Goal: Transaction & Acquisition: Purchase product/service

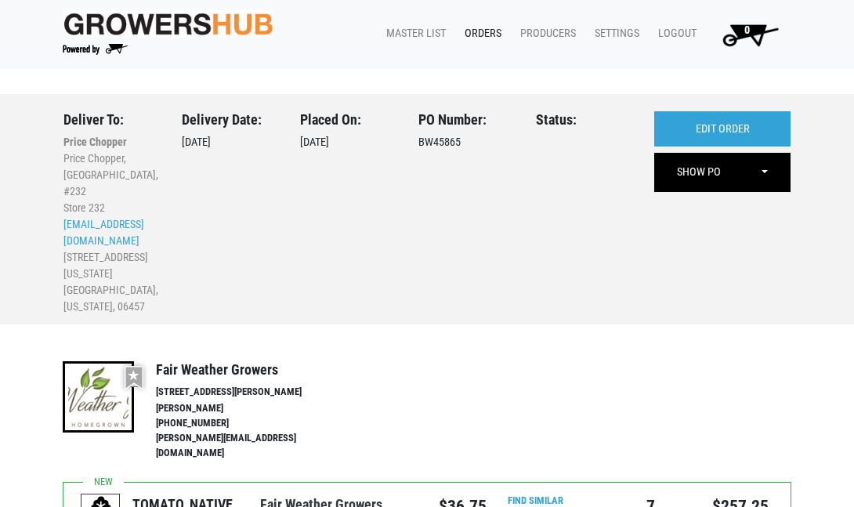
click at [488, 30] on link "Orders" at bounding box center [480, 34] width 56 height 30
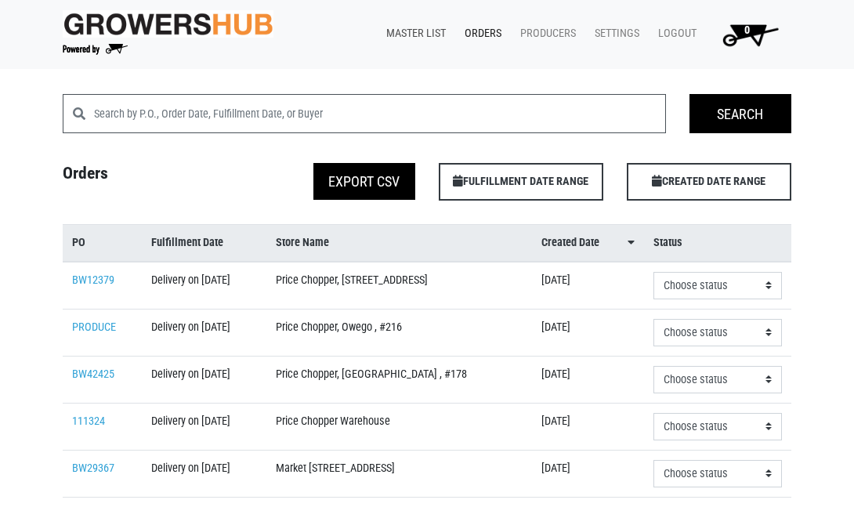
click at [400, 33] on link "Master List" at bounding box center [413, 34] width 78 height 30
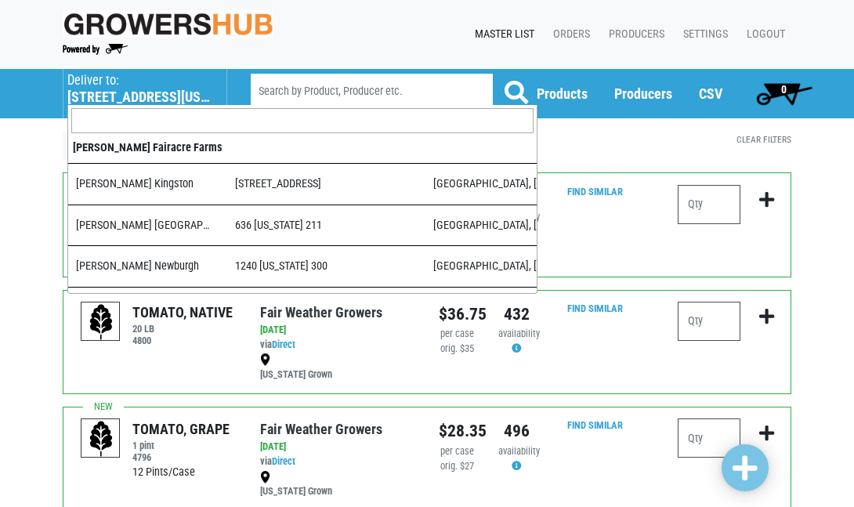
click at [112, 96] on h5 "855 Washington Street" at bounding box center [138, 97] width 143 height 17
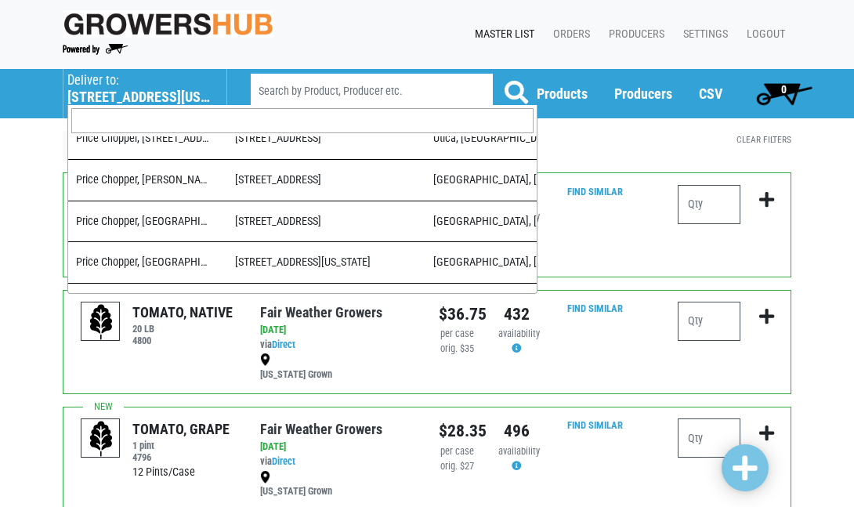
click at [133, 124] on input "search" at bounding box center [302, 120] width 462 height 25
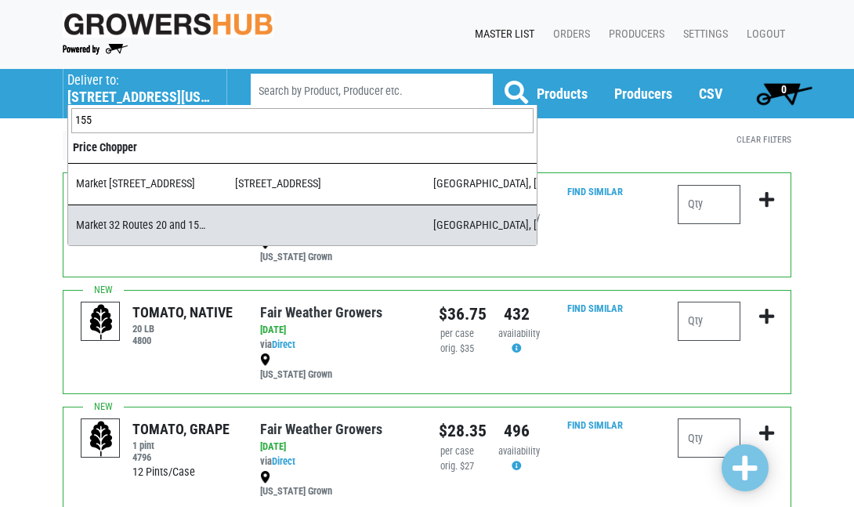
type input "155"
select select "b1261bb2-81d1-41e7-926f-086f3bf8413e"
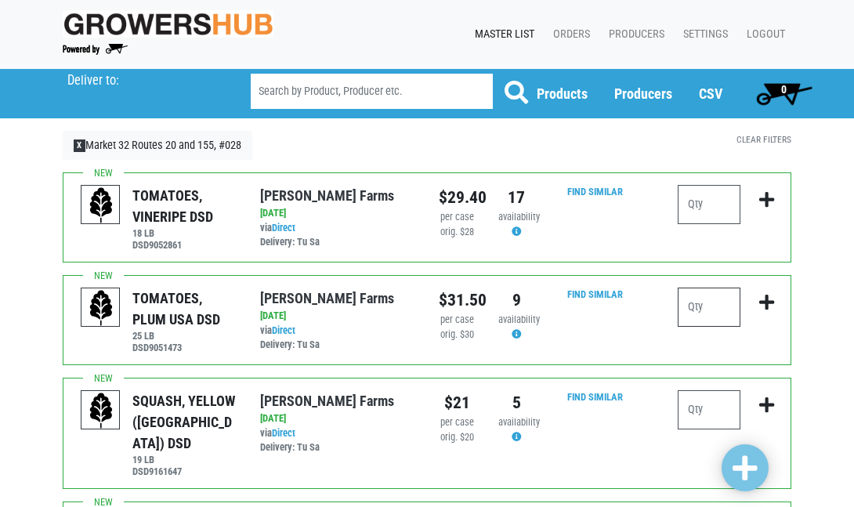
click at [704, 307] on input "number" at bounding box center [709, 307] width 63 height 39
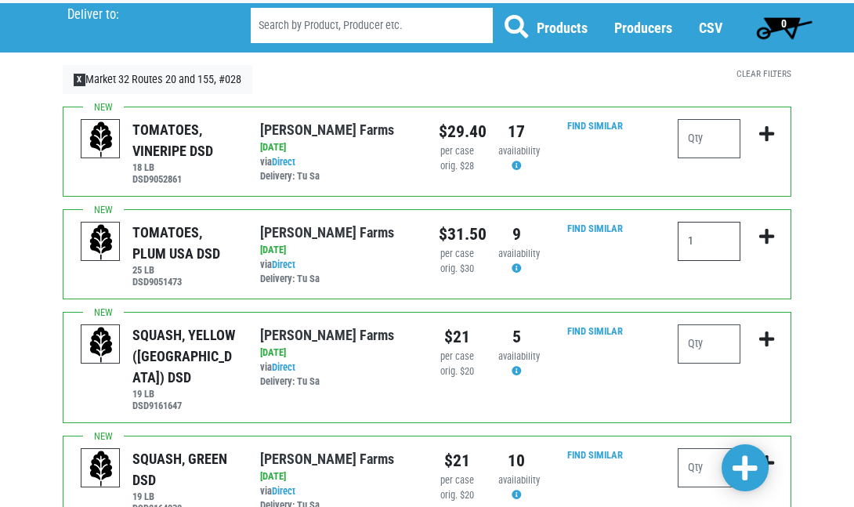
scroll to position [65, 0]
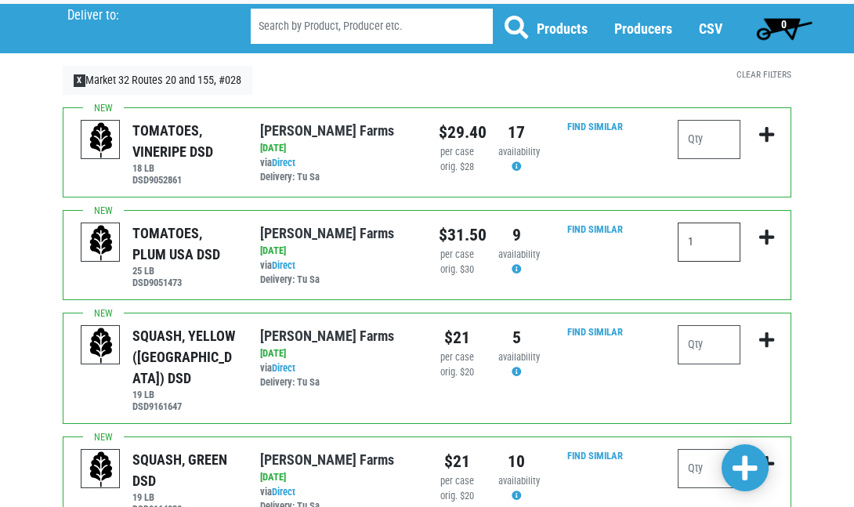
type input "1"
click at [712, 344] on input "number" at bounding box center [709, 344] width 63 height 39
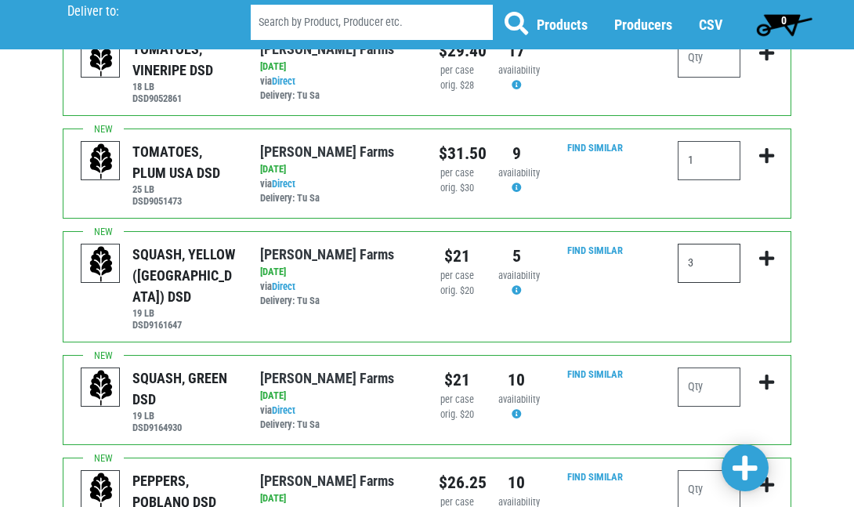
scroll to position [151, 0]
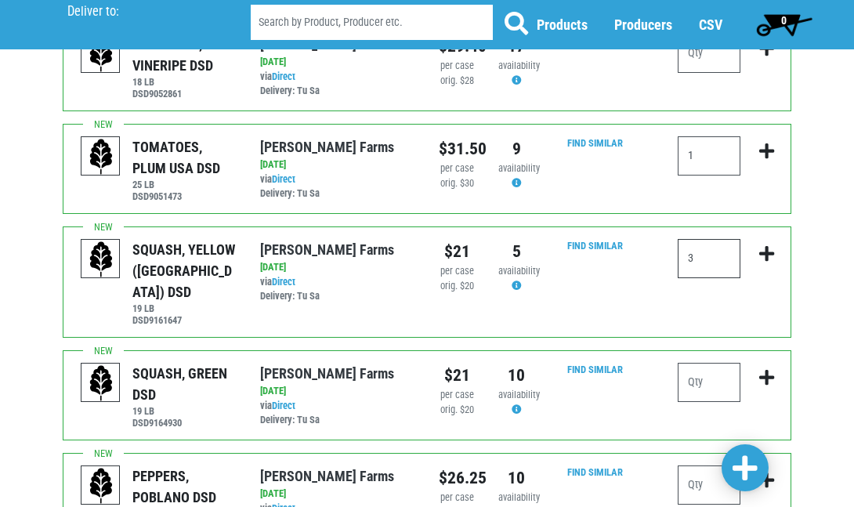
type input "3"
click at [710, 363] on input "number" at bounding box center [709, 382] width 63 height 39
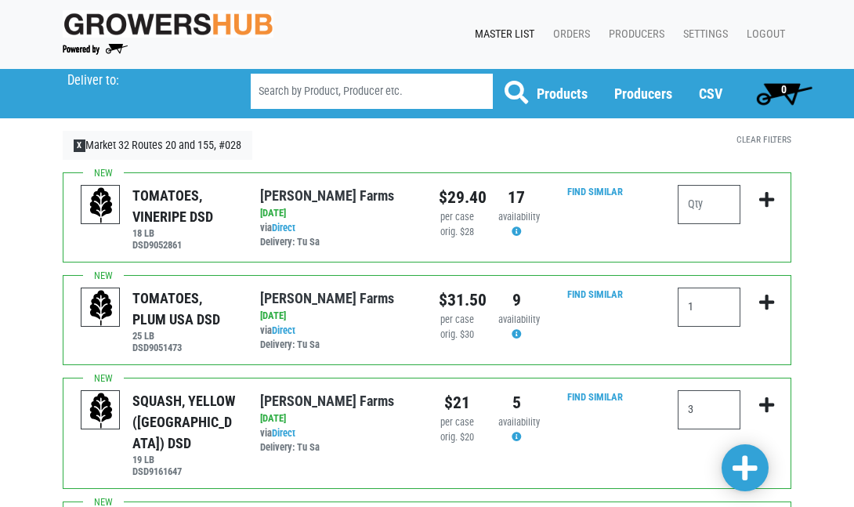
scroll to position [0, 0]
type input "2"
click at [710, 211] on input "number" at bounding box center [709, 204] width 63 height 39
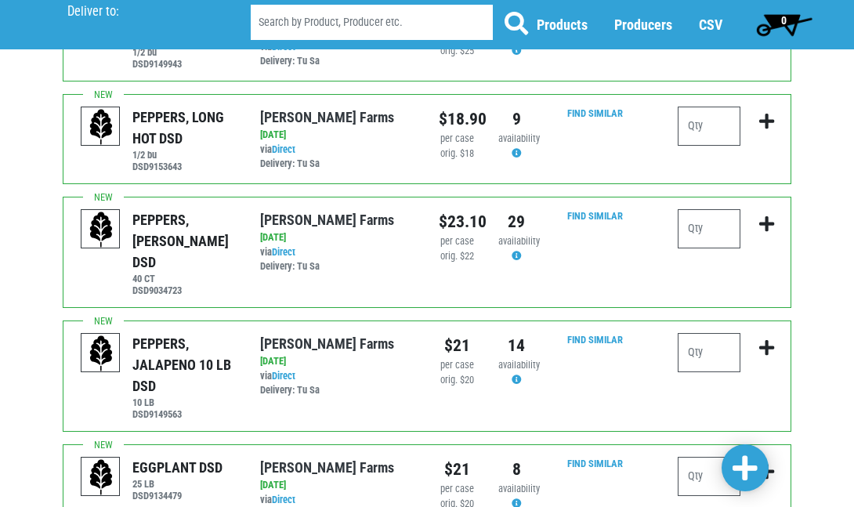
scroll to position [615, 0]
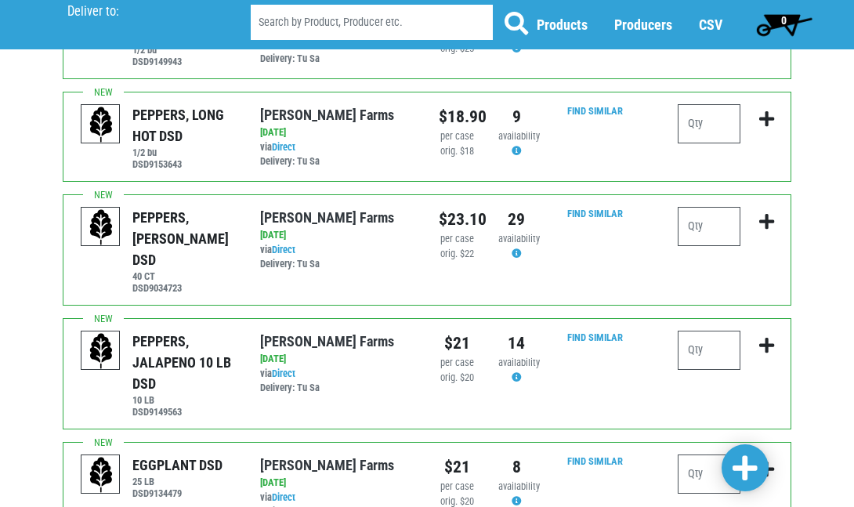
type input "3"
click at [696, 331] on input "number" at bounding box center [709, 350] width 63 height 39
type input "1"
click at [747, 478] on span at bounding box center [745, 468] width 25 height 28
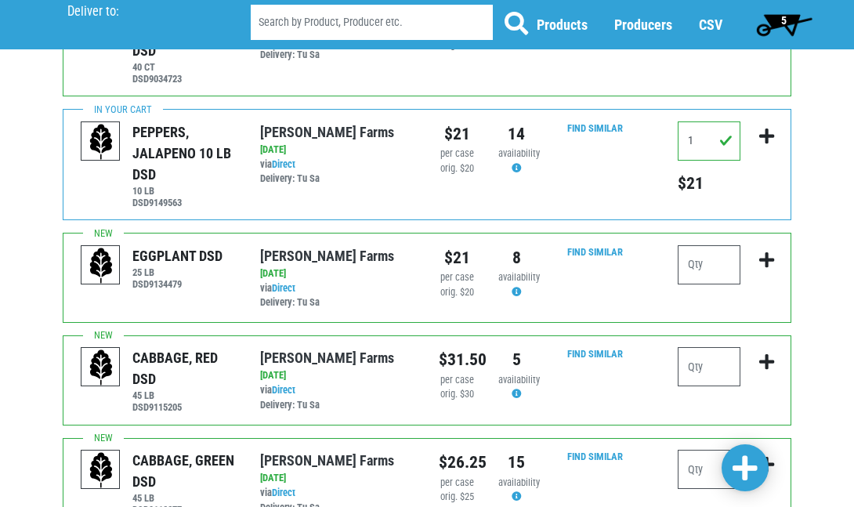
scroll to position [894, 0]
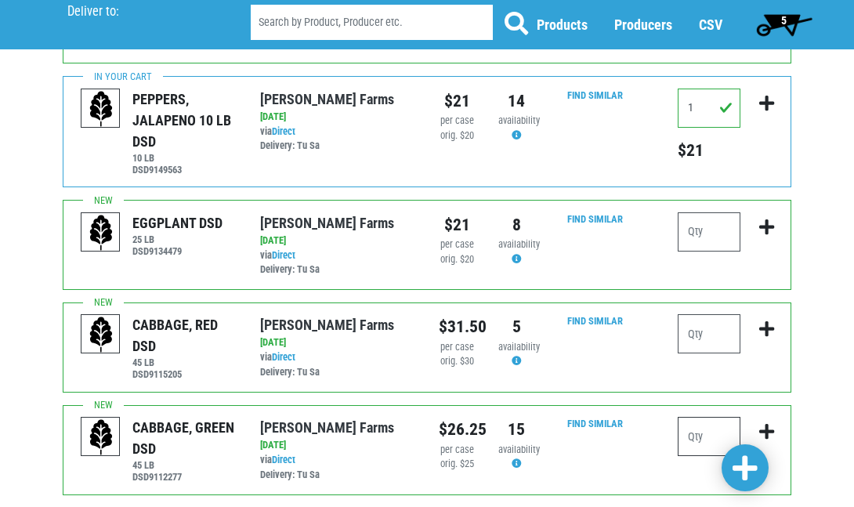
click at [720, 417] on input "number" at bounding box center [709, 436] width 63 height 39
type input "1"
click at [745, 464] on span at bounding box center [745, 468] width 25 height 28
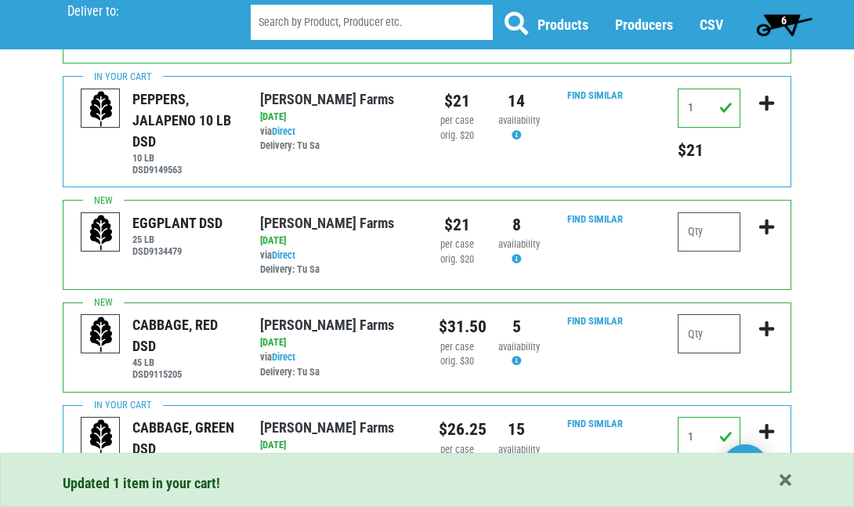
click at [782, 20] on span "6" at bounding box center [783, 20] width 5 height 13
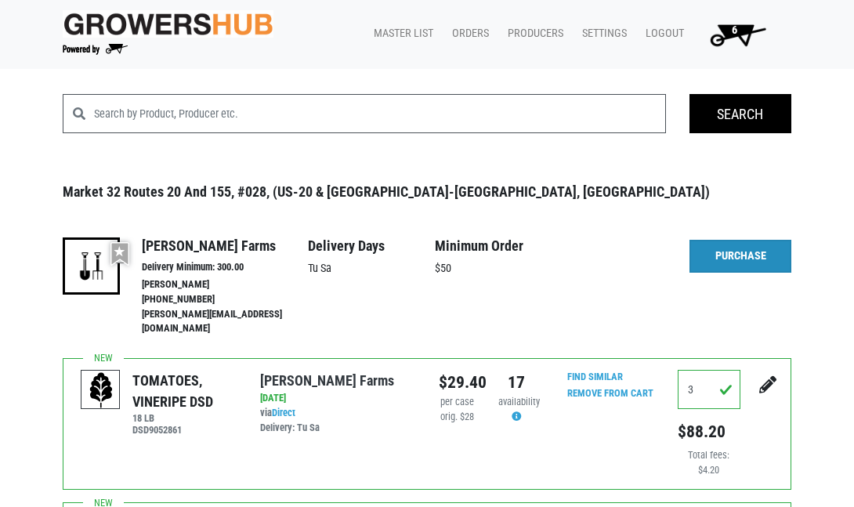
click at [727, 252] on link "Purchase" at bounding box center [740, 256] width 102 height 33
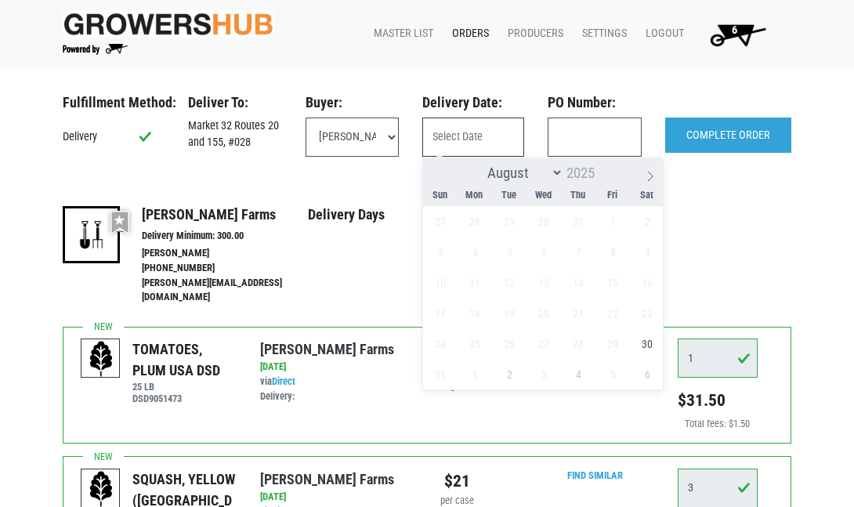
click at [504, 136] on input "text" at bounding box center [473, 137] width 102 height 39
click at [640, 342] on span "30" at bounding box center [647, 343] width 31 height 31
type input "[DATE]"
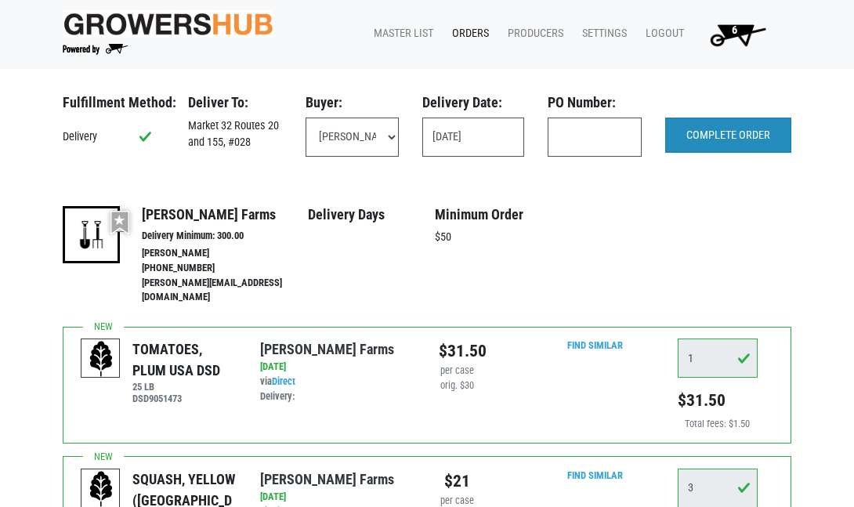
click at [718, 129] on input "COMPLETE ORDER" at bounding box center [728, 136] width 126 height 36
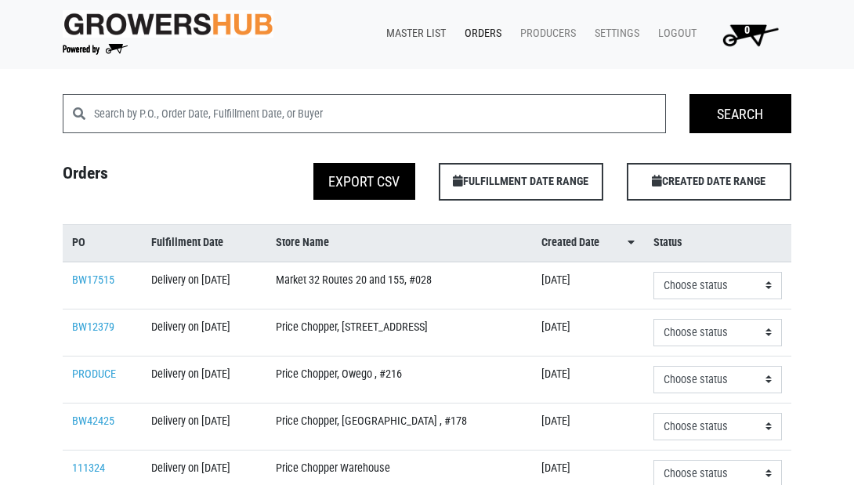
click at [414, 34] on link "Master List" at bounding box center [413, 34] width 78 height 30
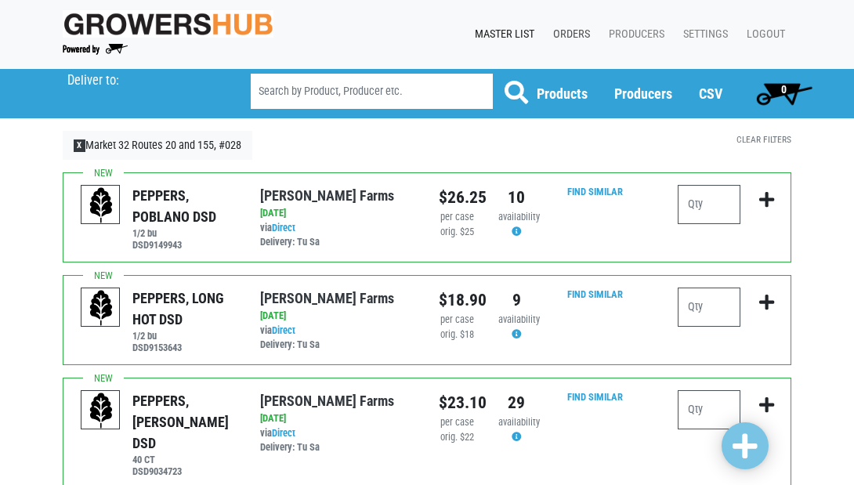
click at [574, 29] on link "Orders" at bounding box center [569, 35] width 56 height 30
